Goal: Use online tool/utility: Utilize a website feature to perform a specific function

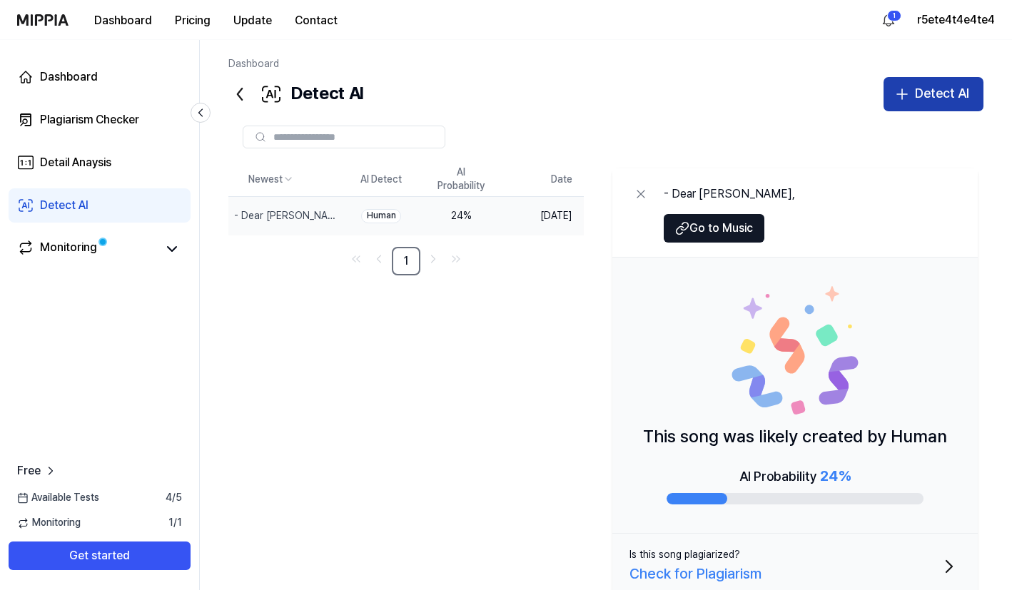
click at [946, 97] on div "Detect AI" at bounding box center [942, 93] width 54 height 21
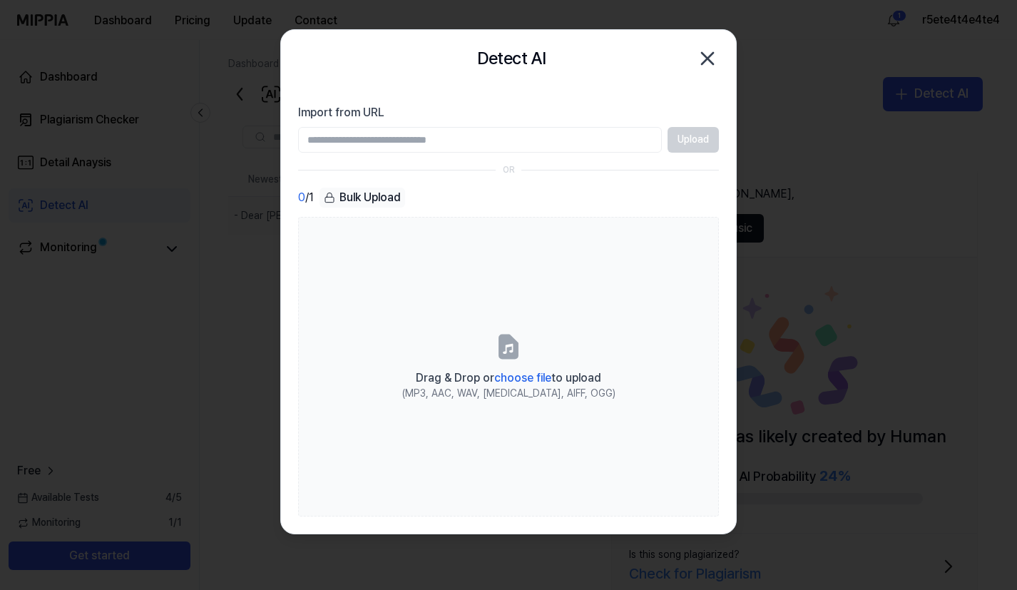
click at [722, 57] on div "Detect AI Close" at bounding box center [508, 58] width 455 height 57
click at [714, 53] on icon "button" at bounding box center [707, 58] width 11 height 11
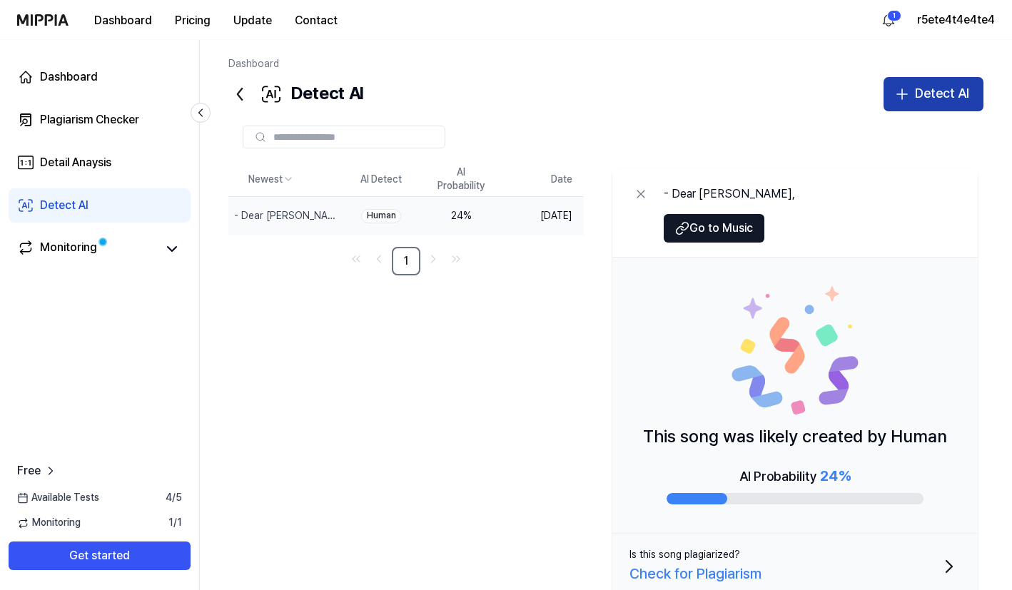
click at [920, 84] on div "Detect AI" at bounding box center [942, 93] width 54 height 21
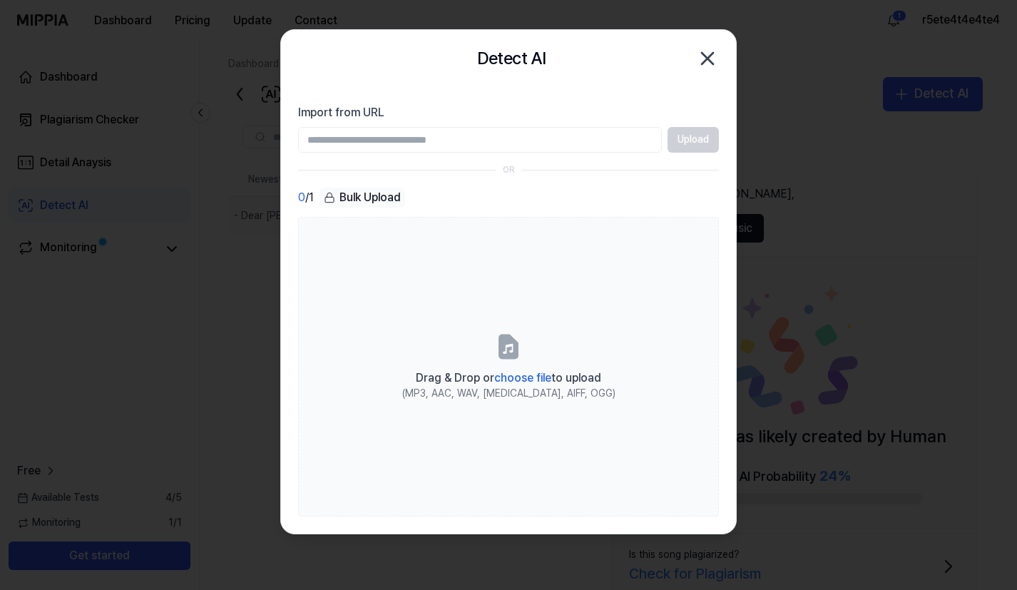
click at [504, 138] on input "Import from URL" at bounding box center [480, 140] width 364 height 26
type input "**********"
click at [699, 140] on button "Upload" at bounding box center [693, 140] width 51 height 26
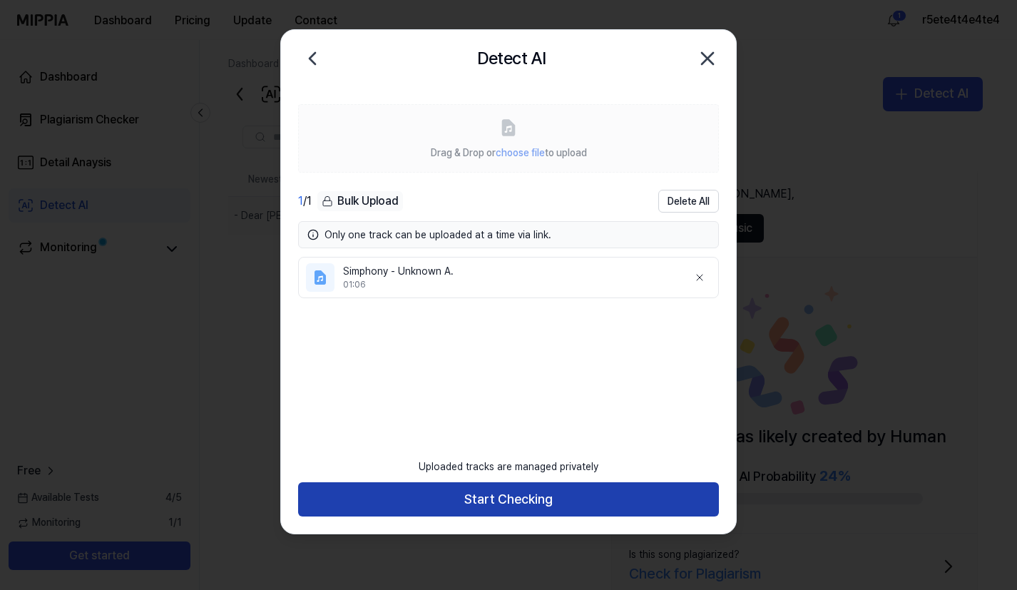
click at [571, 487] on button "Start Checking" at bounding box center [508, 499] width 421 height 34
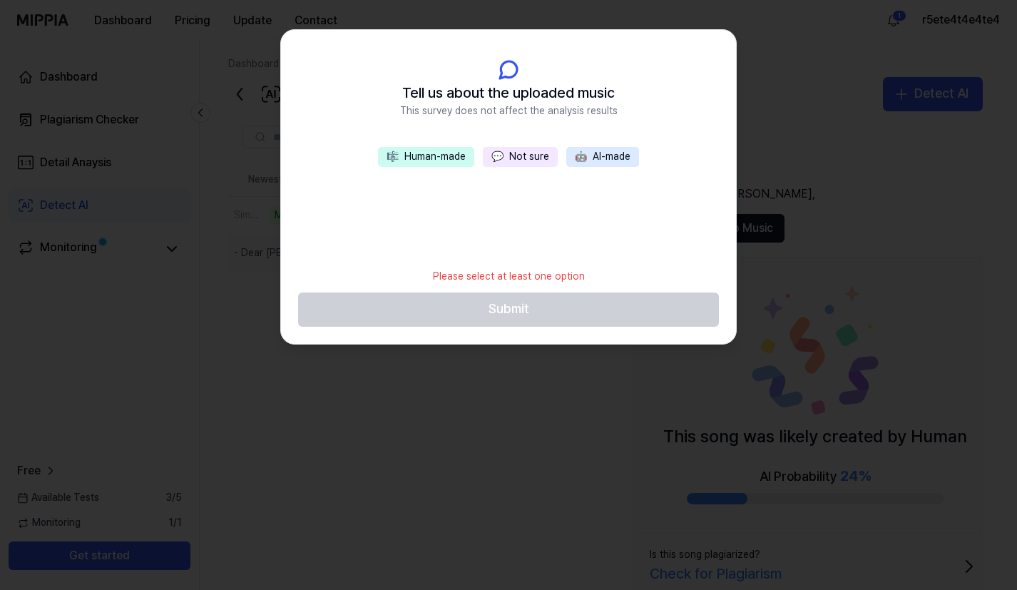
click at [514, 160] on button "💬 Not sure" at bounding box center [520, 157] width 75 height 20
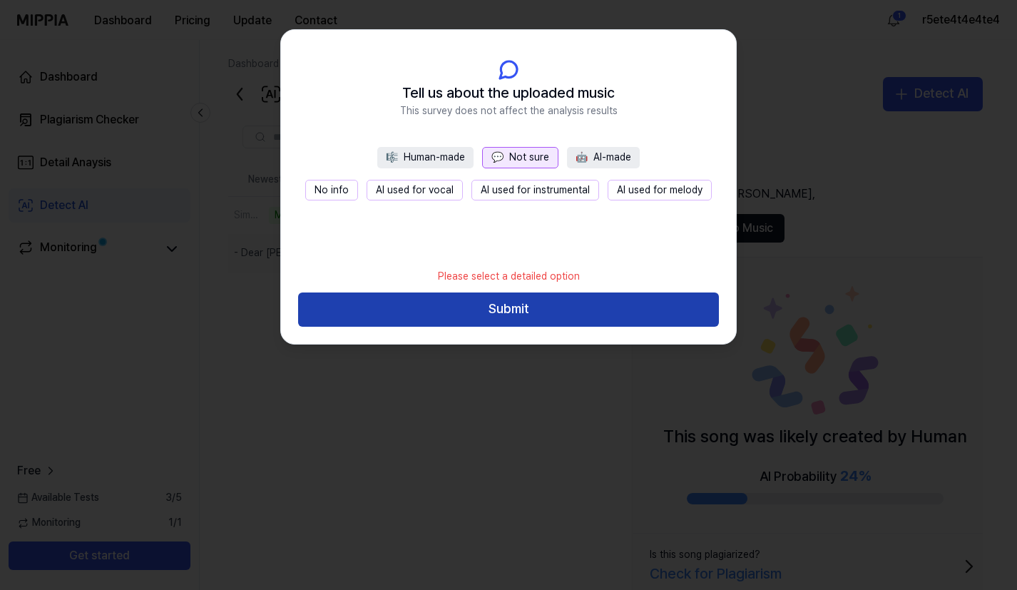
click at [534, 308] on button "Submit" at bounding box center [508, 310] width 421 height 34
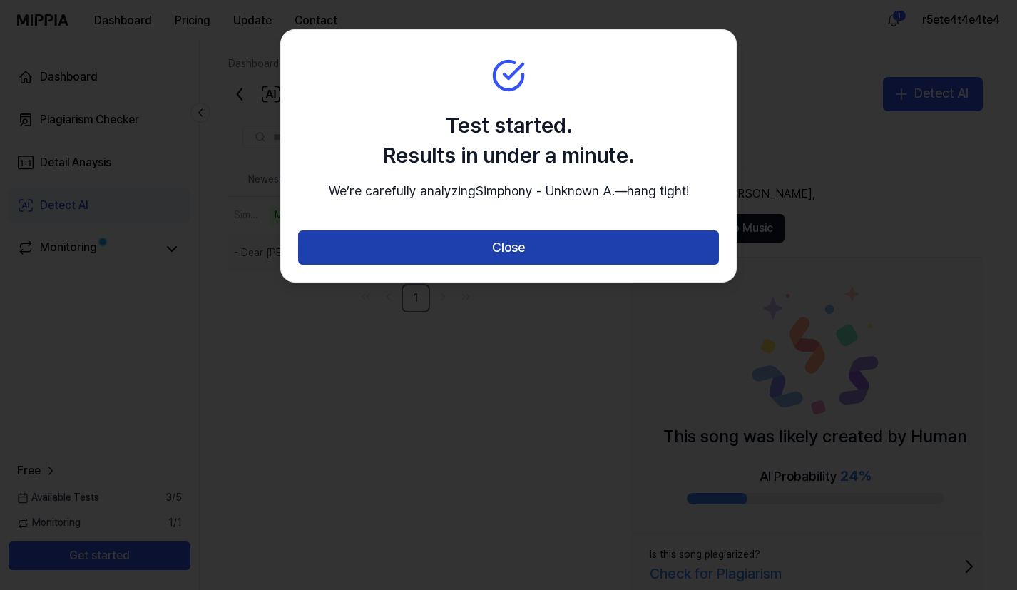
click at [535, 265] on button "Close" at bounding box center [508, 247] width 421 height 34
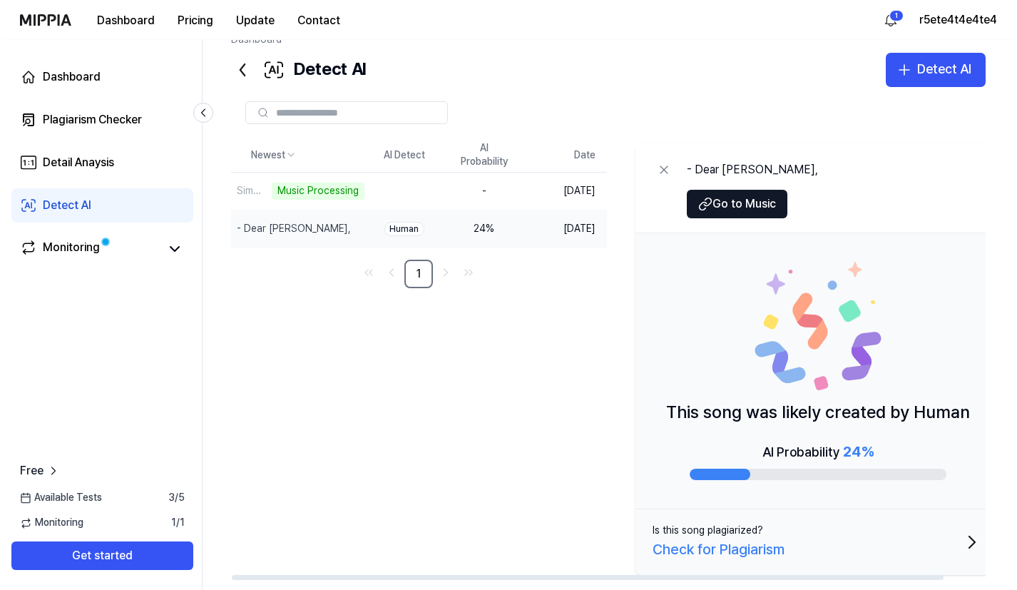
scroll to position [44, 0]
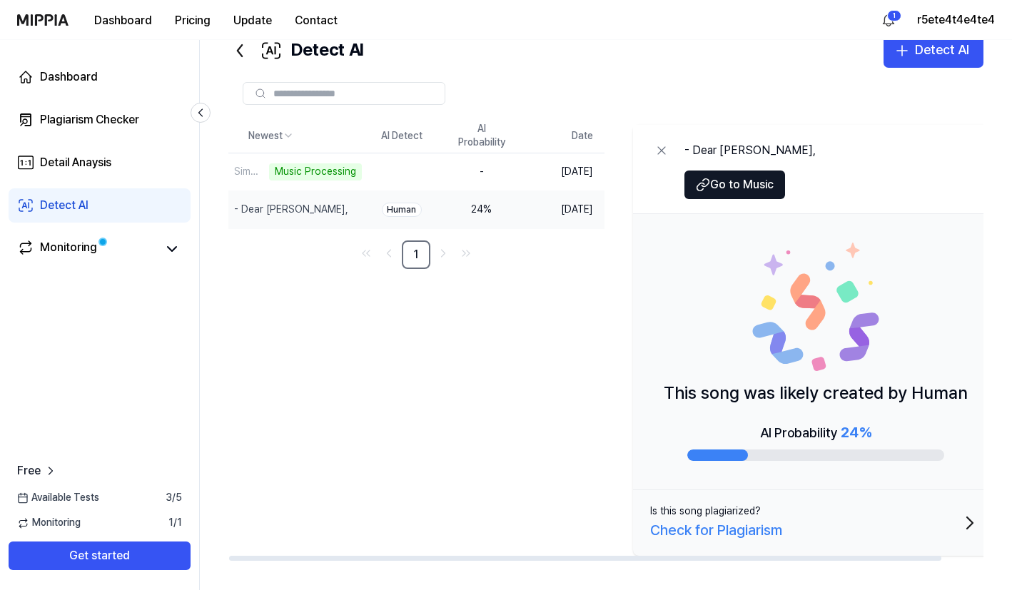
click at [734, 534] on div "Check for Plagiarism" at bounding box center [716, 530] width 132 height 23
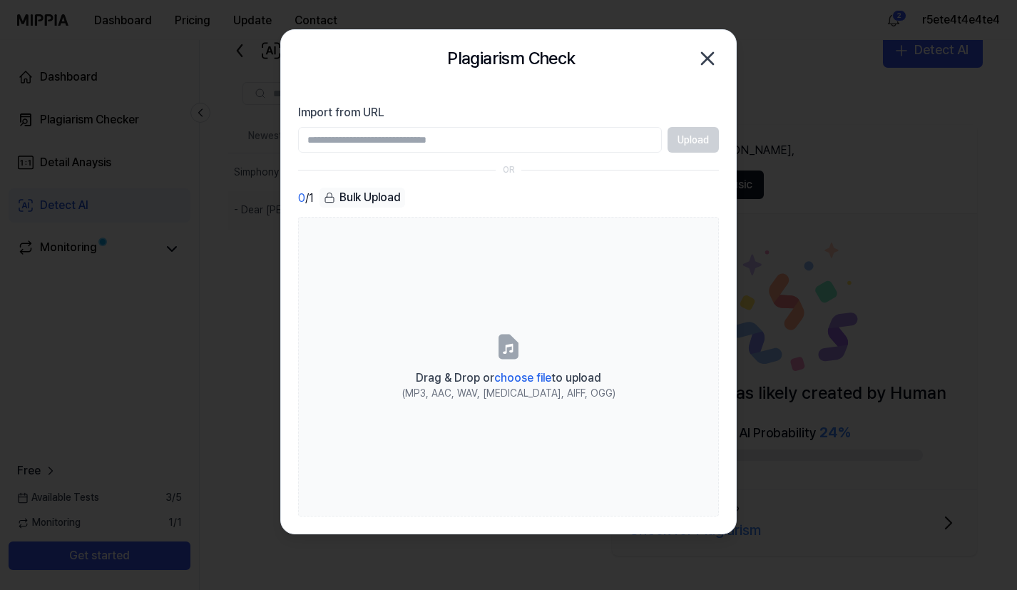
drag, startPoint x: 708, startPoint y: 58, endPoint x: 780, endPoint y: 33, distance: 76.3
click at [796, 44] on body "Dashboard Pricing Update Contact 2 r5ete4t4e4te4 Dashboard Plagiarism Checker D…" at bounding box center [506, 251] width 1012 height 590
drag, startPoint x: 412, startPoint y: 123, endPoint x: 412, endPoint y: 134, distance: 10.7
click at [412, 126] on div "Import from URL Upload" at bounding box center [508, 128] width 421 height 49
click at [412, 134] on input "Import from URL" at bounding box center [480, 140] width 364 height 26
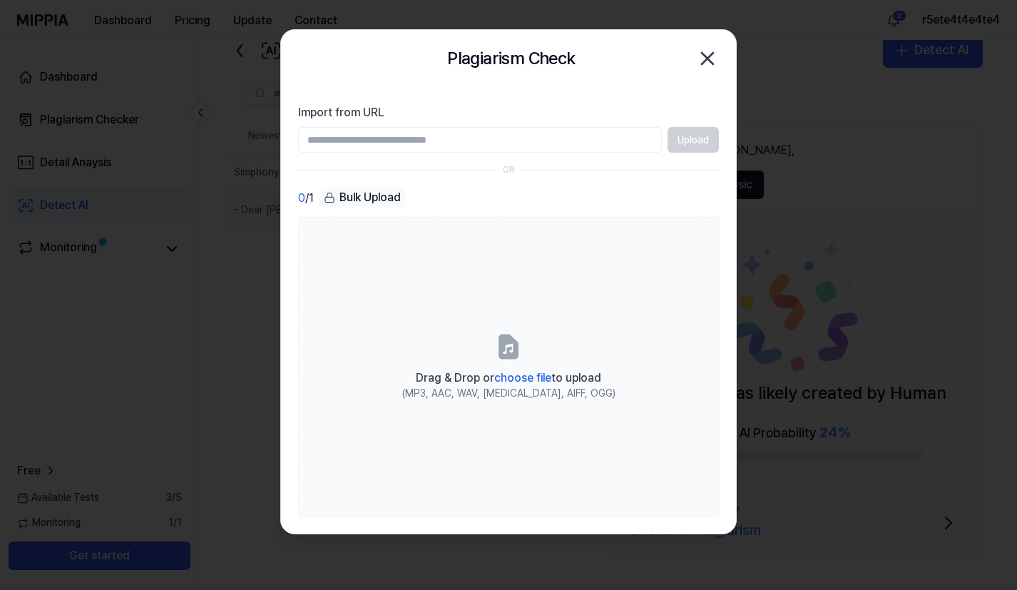
scroll to position [0, 1]
paste input "**********"
type input "**********"
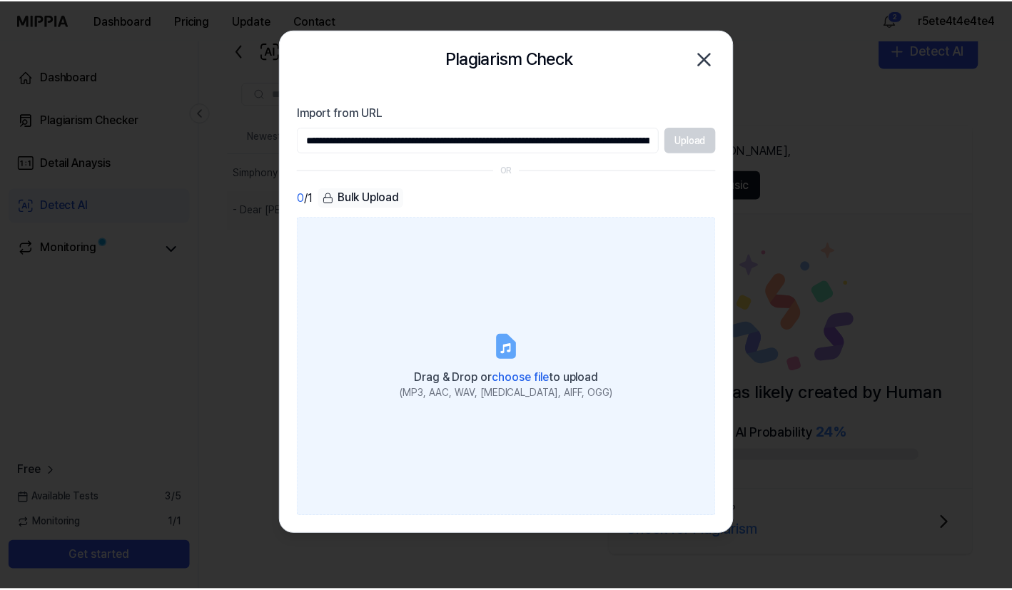
scroll to position [0, 532]
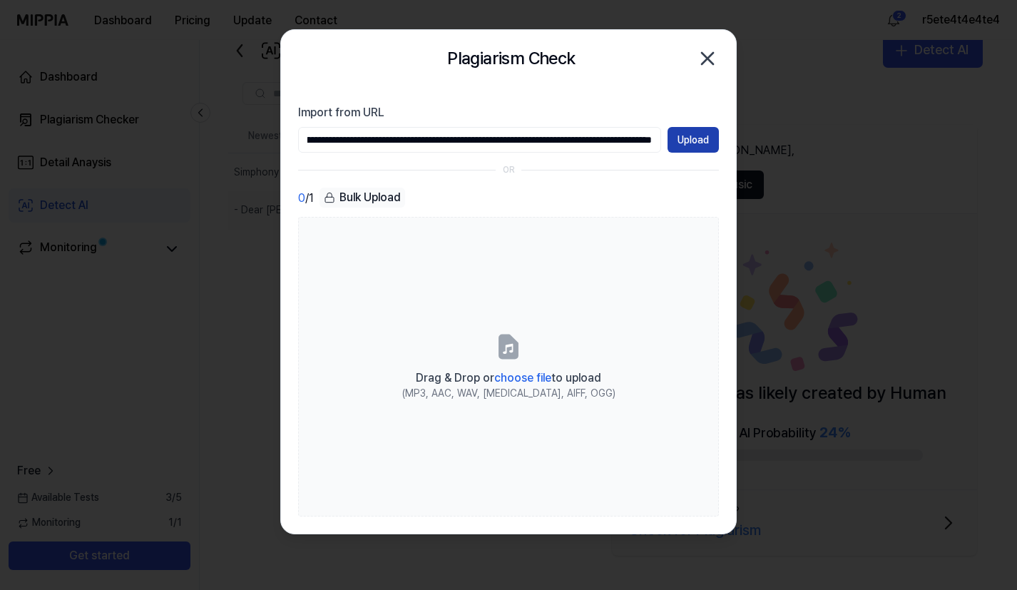
click at [668, 146] on button "Upload" at bounding box center [693, 140] width 51 height 26
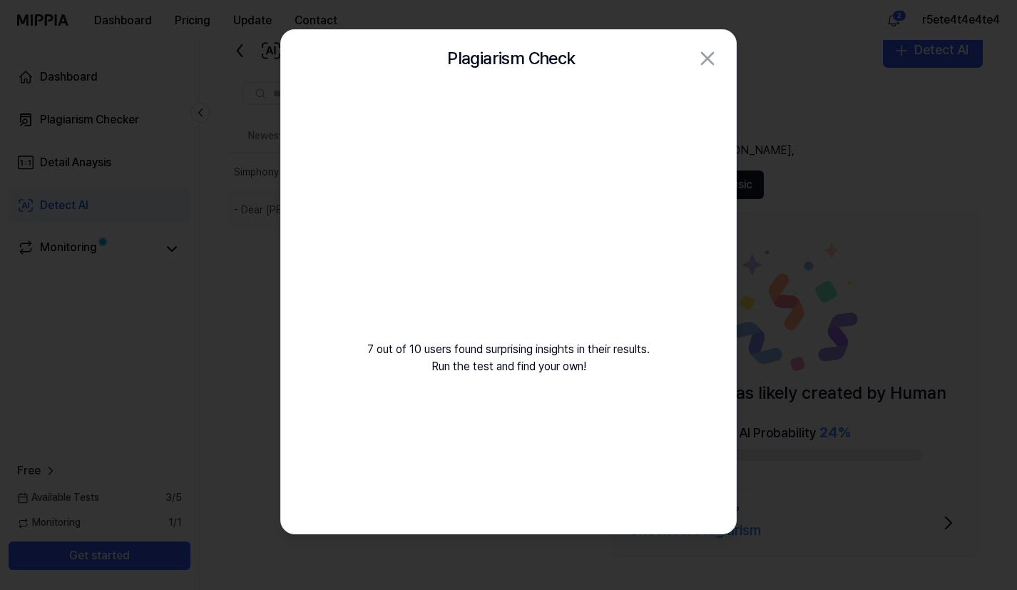
click at [695, 66] on div "Plagiarism Check Close" at bounding box center [508, 58] width 421 height 29
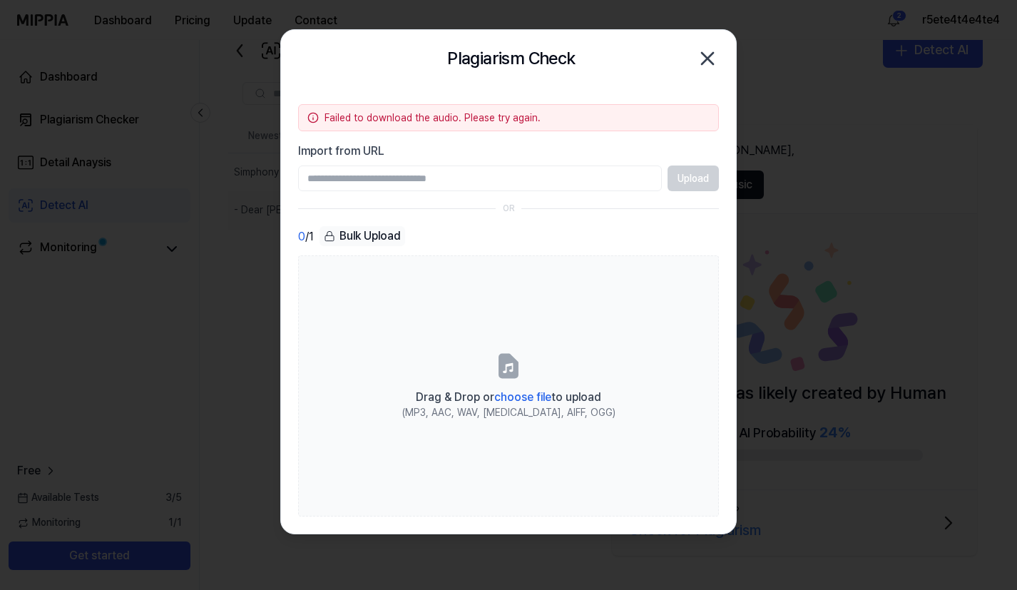
click at [705, 59] on icon "button" at bounding box center [707, 58] width 23 height 23
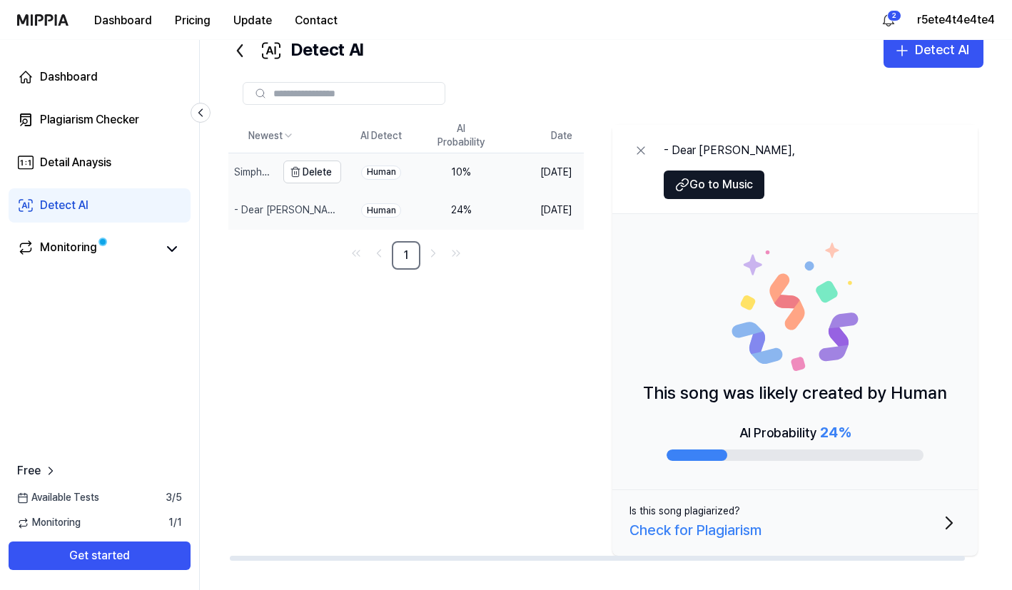
click at [264, 176] on div "Simphony - Unknown A." at bounding box center [253, 173] width 39 height 14
